Goal: Information Seeking & Learning: Learn about a topic

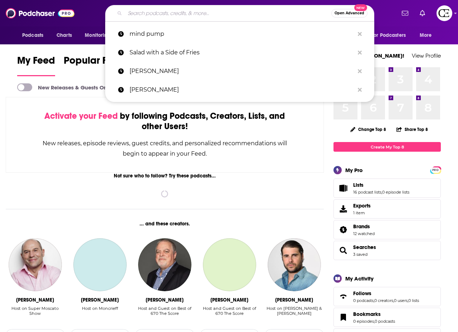
click at [224, 14] on input "Search podcasts, credits, & more..." at bounding box center [228, 13] width 207 height 11
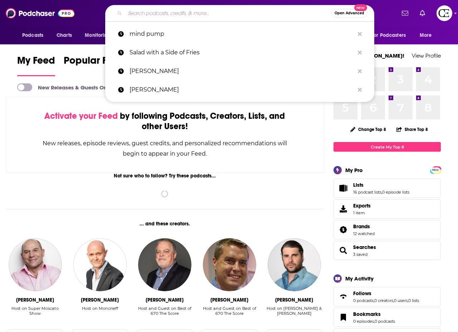
paste input "Stronger with [PERSON_NAME]"
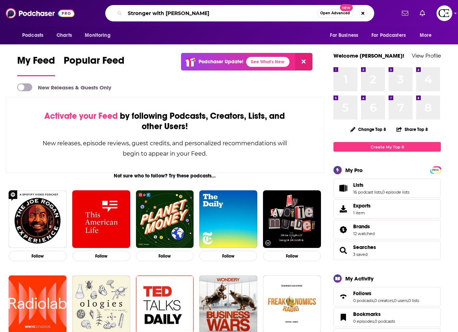
type input "Stronger with [PERSON_NAME]"
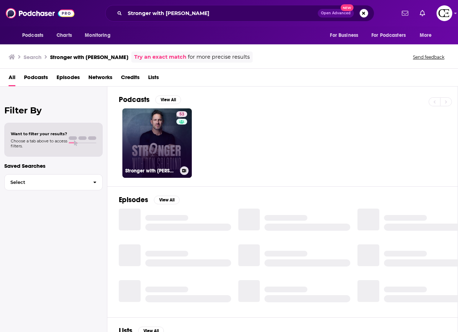
click at [145, 134] on link "53 Stronger with [PERSON_NAME]" at bounding box center [156, 142] width 69 height 69
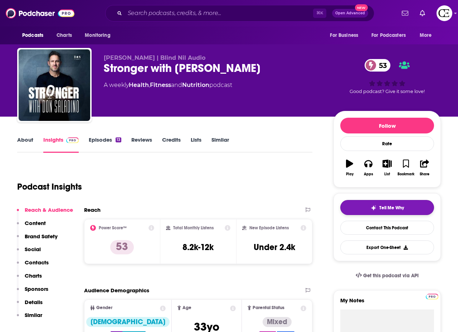
click at [390, 205] on span "Tell Me Why" at bounding box center [391, 208] width 25 height 6
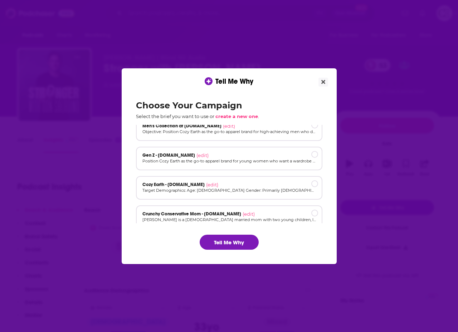
scroll to position [38, 0]
click at [257, 187] on p "Target Demographics: Age: [DEMOGRAPHIC_DATA] Gender: Primarily [DEMOGRAPHIC_DAT…" at bounding box center [229, 190] width 174 height 6
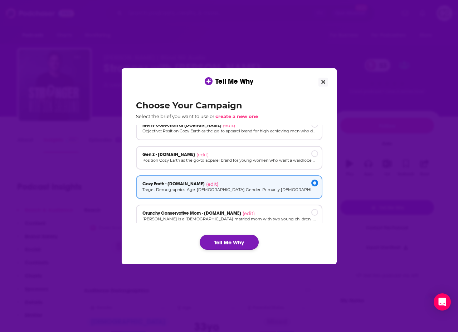
click at [232, 242] on button "Tell Me Why" at bounding box center [229, 242] width 59 height 15
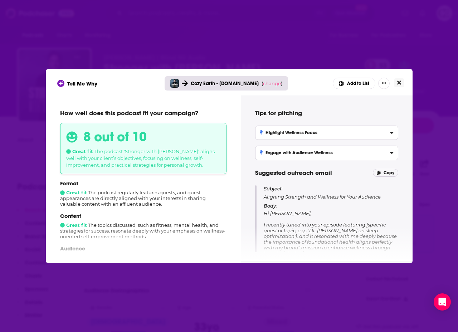
click at [399, 82] on icon "Close" at bounding box center [399, 83] width 4 height 6
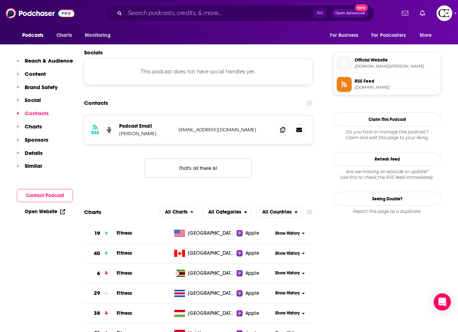
scroll to position [549, 0]
click at [285, 128] on span at bounding box center [282, 129] width 11 height 11
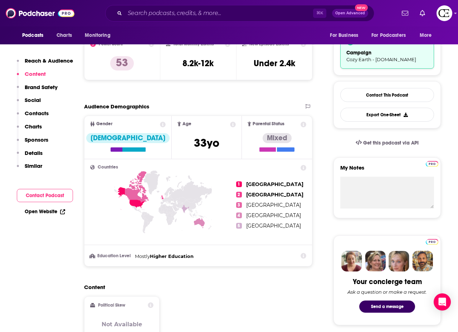
scroll to position [0, 0]
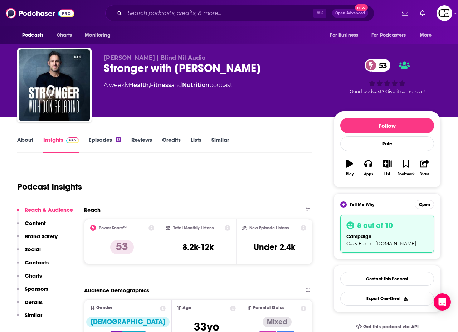
click at [227, 71] on div "Stronger with [PERSON_NAME] 53" at bounding box center [213, 68] width 218 height 14
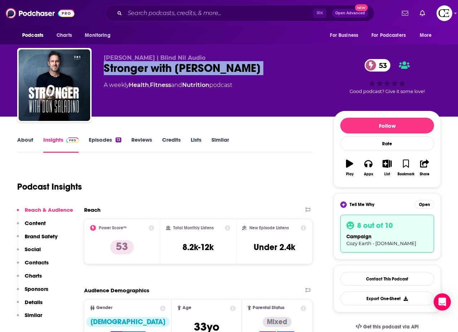
click at [227, 71] on div "Stronger with [PERSON_NAME] 53" at bounding box center [213, 68] width 218 height 14
copy div "Stronger with [PERSON_NAME] 53"
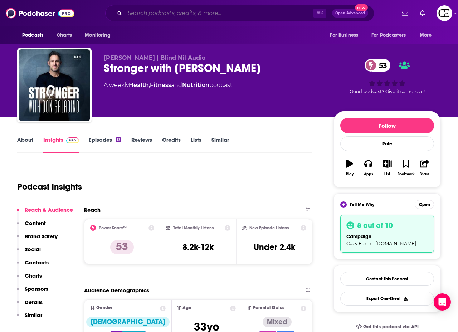
click at [211, 15] on input "Search podcasts, credits, & more..." at bounding box center [219, 13] width 188 height 11
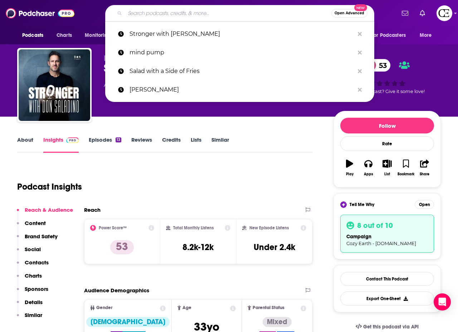
click at [211, 15] on input "Search podcasts, credits, & more..." at bounding box center [228, 13] width 207 height 11
paste input "Discover Ag"
type input "Discover Ag"
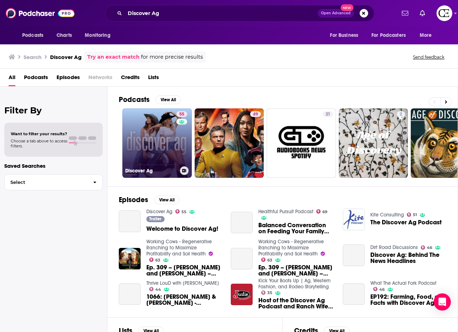
click at [150, 128] on link "55 Discover Ag" at bounding box center [156, 142] width 69 height 69
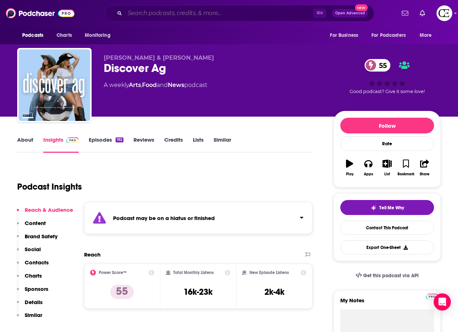
click at [225, 11] on input "Search podcasts, credits, & more..." at bounding box center [219, 13] width 188 height 11
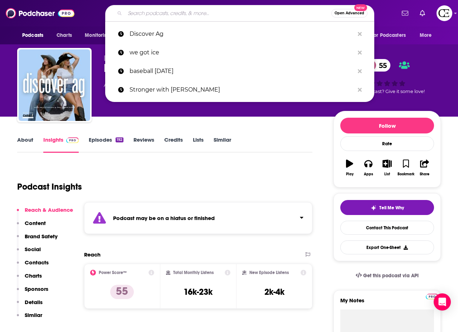
paste input "The [PERSON_NAME] Podcast"
type input "The [PERSON_NAME] Podcast"
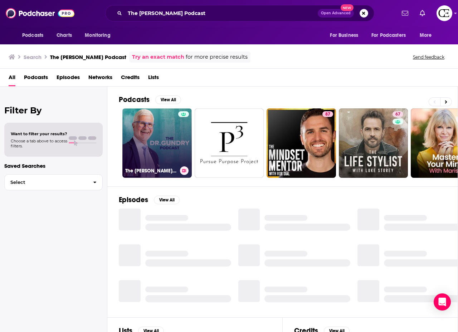
click at [155, 138] on link "The [PERSON_NAME] Podcast" at bounding box center [156, 142] width 69 height 69
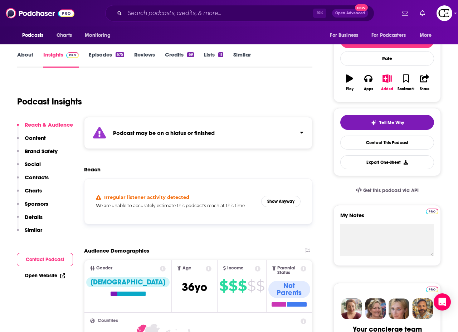
scroll to position [87, 0]
